Goal: Find specific page/section: Find specific page/section

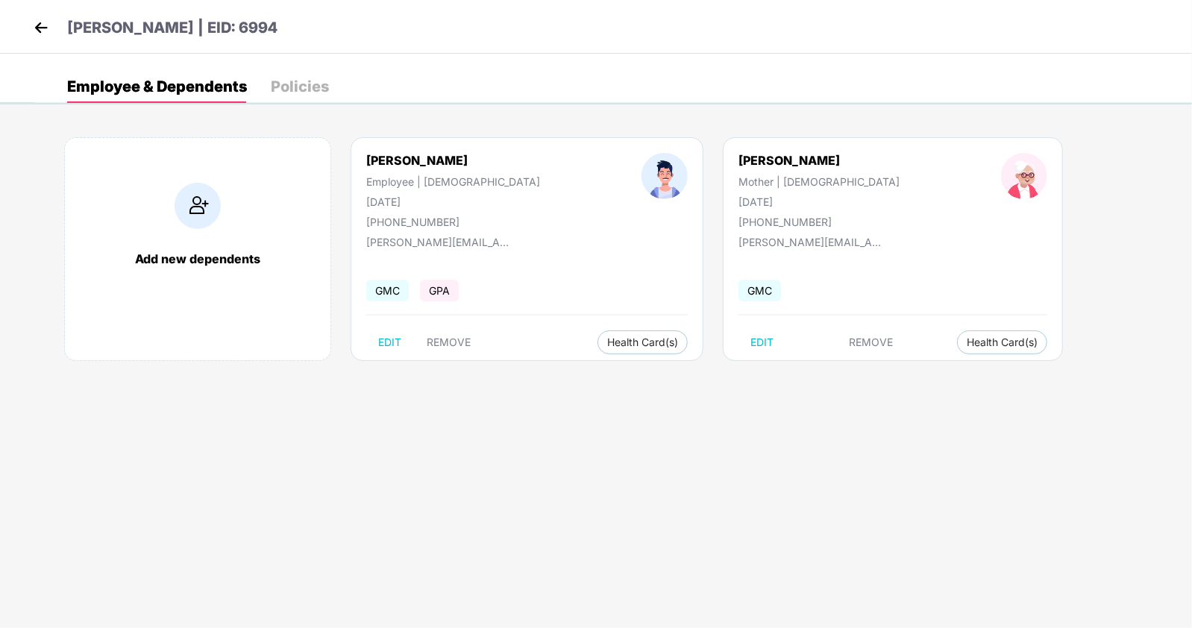
click at [54, 20] on header "[PERSON_NAME] | EID: 6994" at bounding box center [154, 29] width 248 height 27
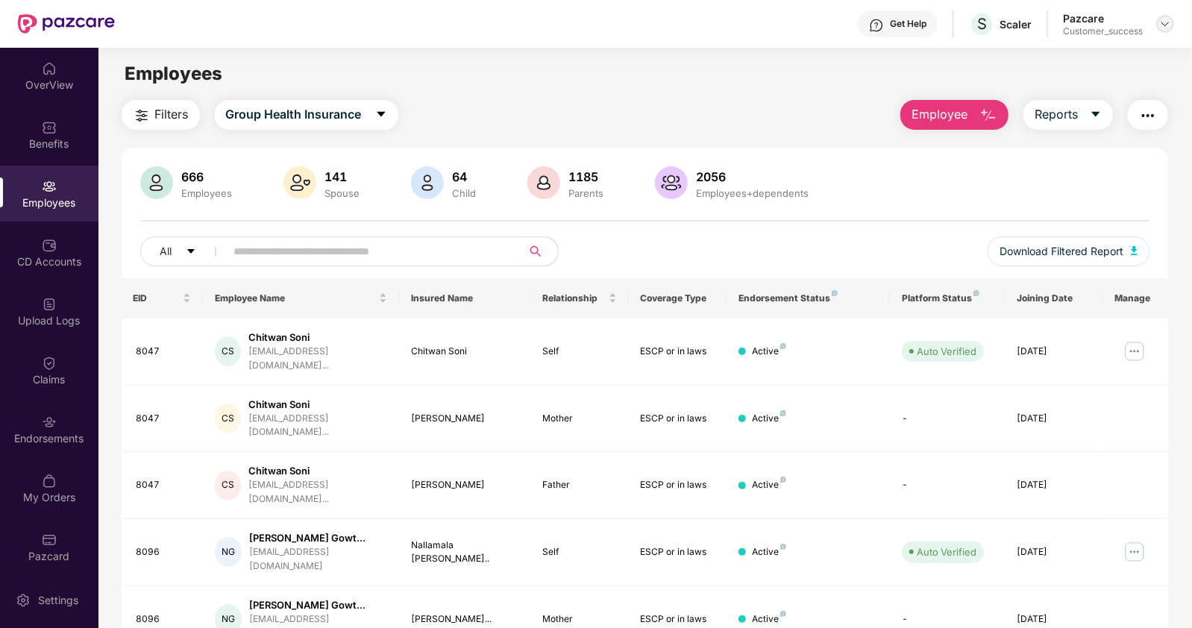
click at [1171, 26] on img at bounding box center [1165, 24] width 12 height 12
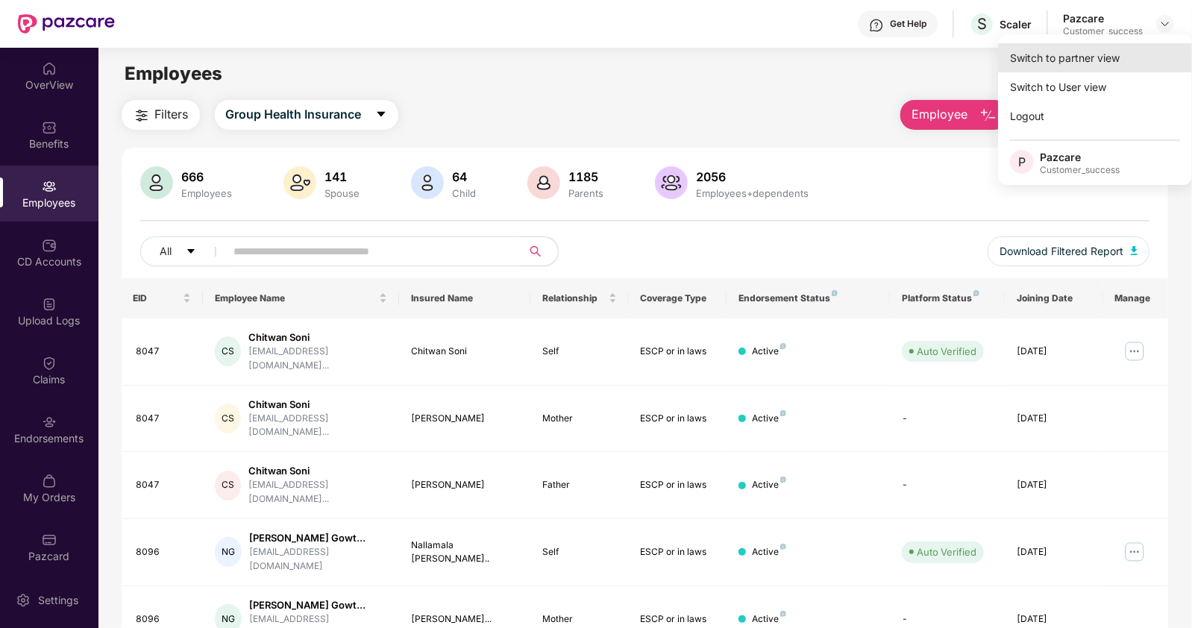
click at [1083, 48] on div "Switch to partner view" at bounding box center [1095, 57] width 194 height 29
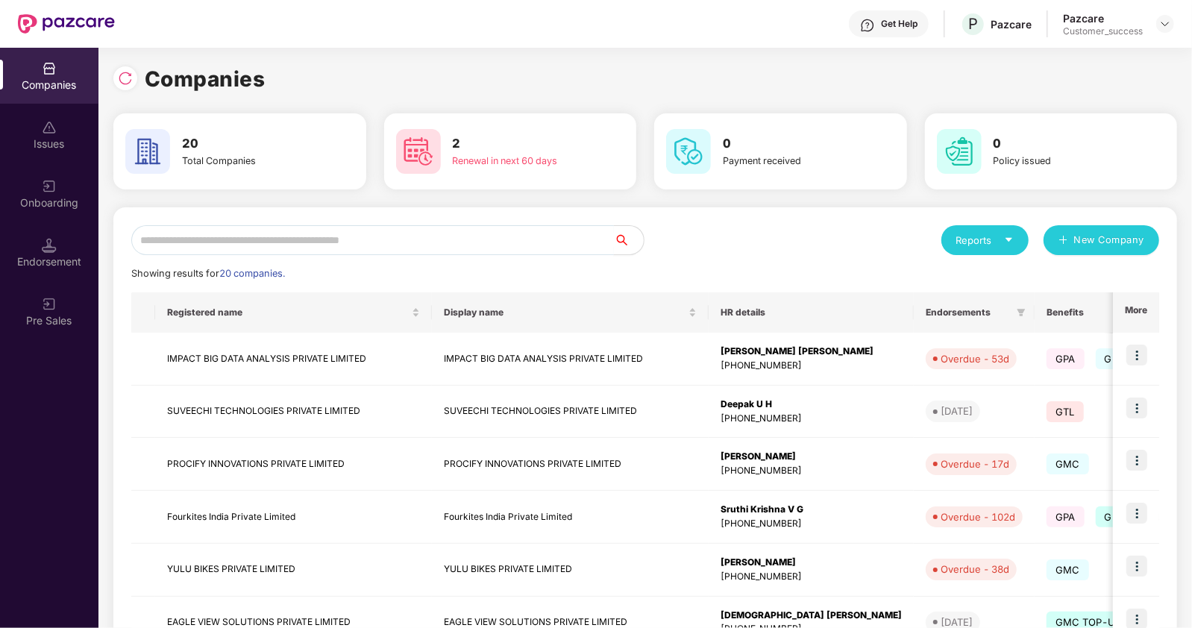
click at [211, 241] on input "text" at bounding box center [372, 240] width 483 height 30
click at [1133, 362] on img at bounding box center [1136, 355] width 21 height 21
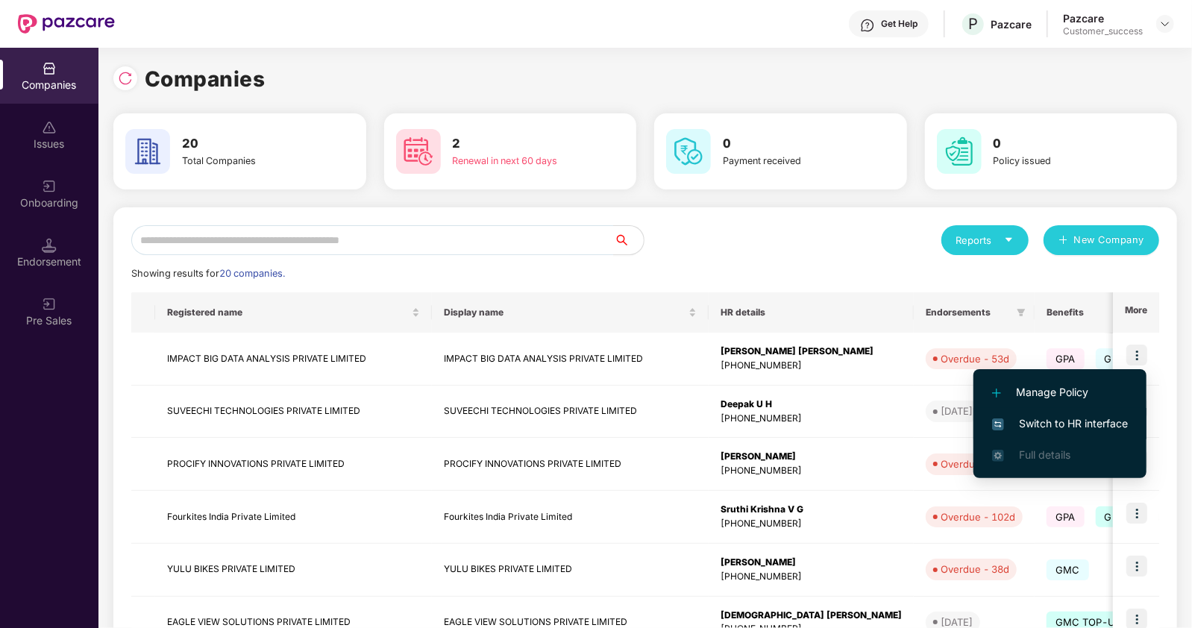
click at [1029, 419] on span "Switch to HR interface" at bounding box center [1060, 423] width 136 height 16
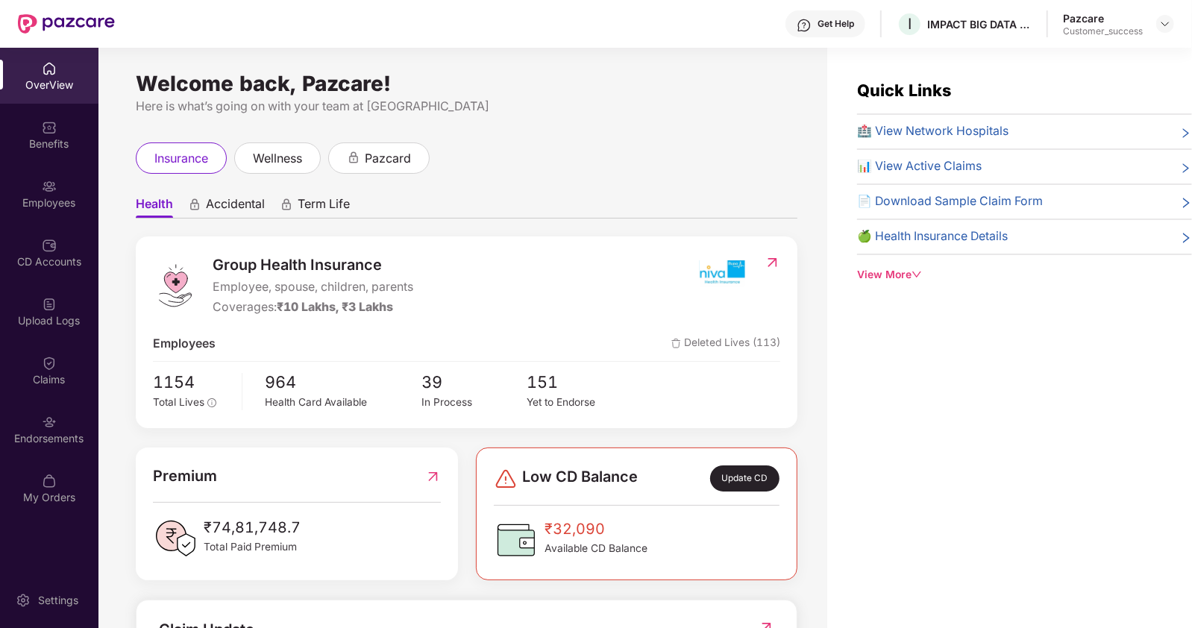
click at [48, 198] on div "Employees" at bounding box center [49, 202] width 98 height 15
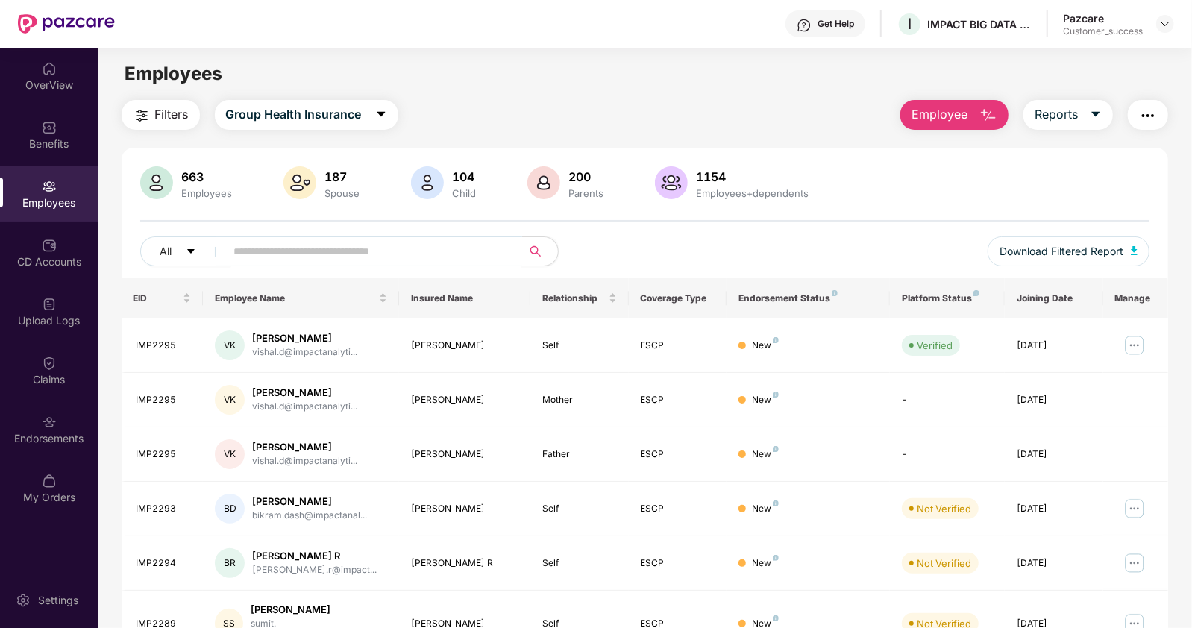
click at [244, 249] on input "text" at bounding box center [368, 251] width 268 height 22
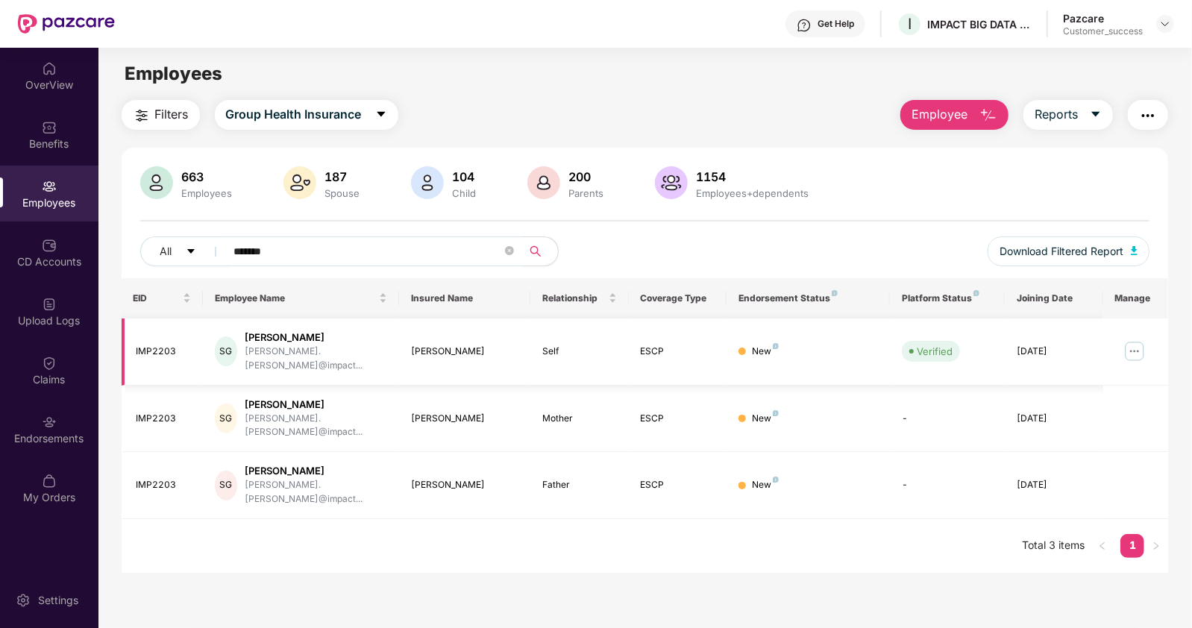
type input "*******"
click at [1134, 339] on img at bounding box center [1135, 351] width 24 height 24
